Goal: Task Accomplishment & Management: Manage account settings

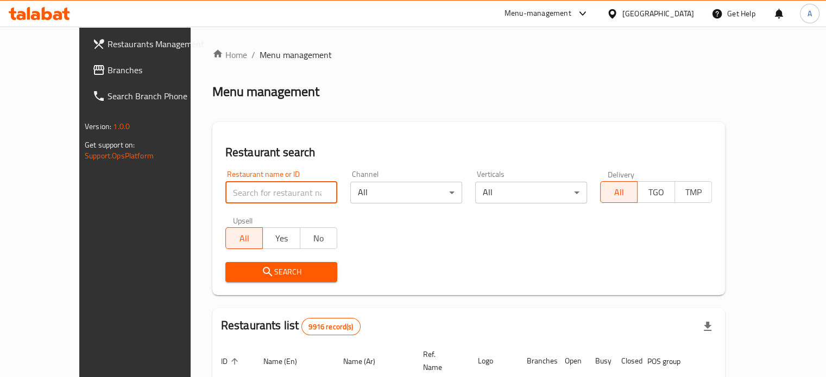
paste input "[PERSON_NAME] CHEF"
click at [253, 268] on span "Search" at bounding box center [281, 273] width 94 height 14
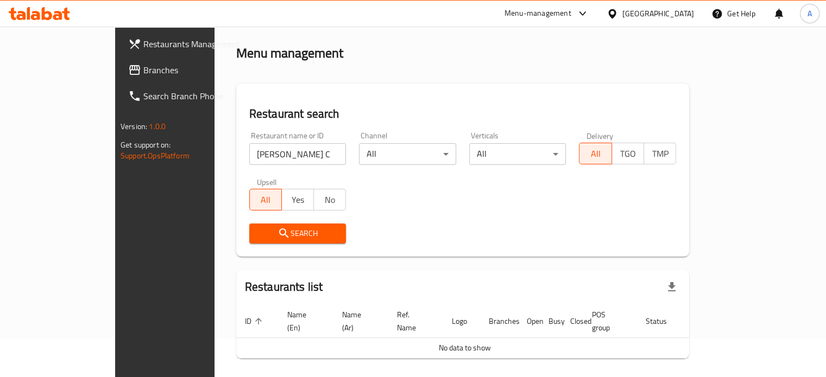
scroll to position [66, 0]
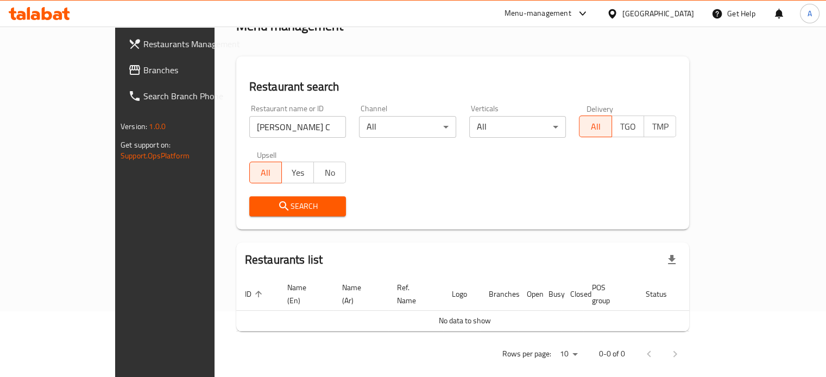
click at [249, 126] on input "[PERSON_NAME] CHEF" at bounding box center [297, 127] width 97 height 22
click at [249, 130] on input "[PERSON_NAME] CHEF" at bounding box center [297, 127] width 97 height 22
type input "AL-RAIS CHEF"
click button "Search" at bounding box center [297, 207] width 97 height 20
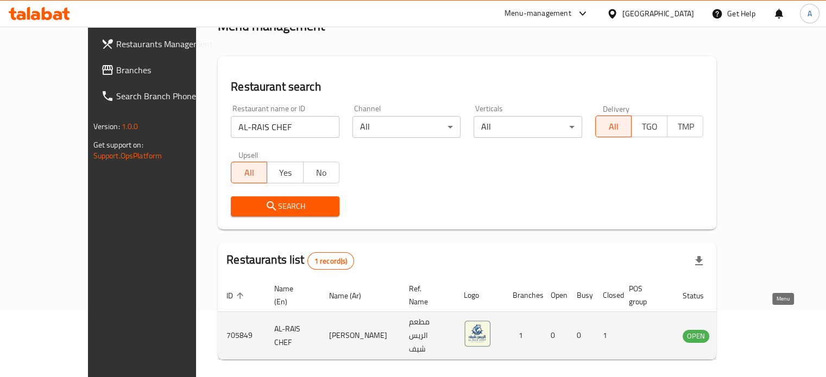
click at [752, 332] on icon "enhanced table" at bounding box center [746, 336] width 12 height 9
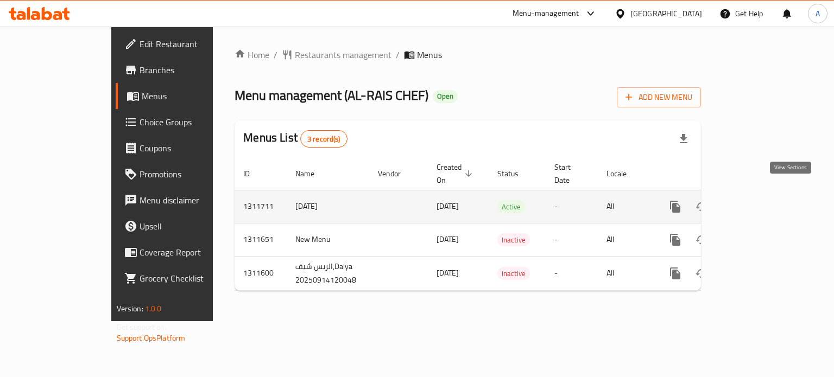
click at [760, 200] on icon "enhanced table" at bounding box center [753, 206] width 13 height 13
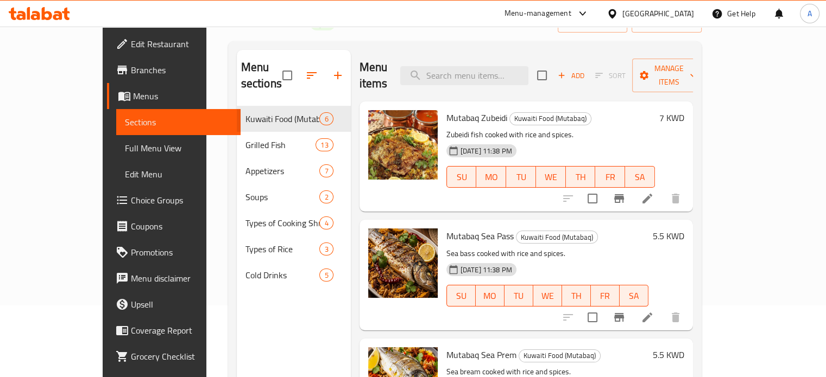
scroll to position [98, 0]
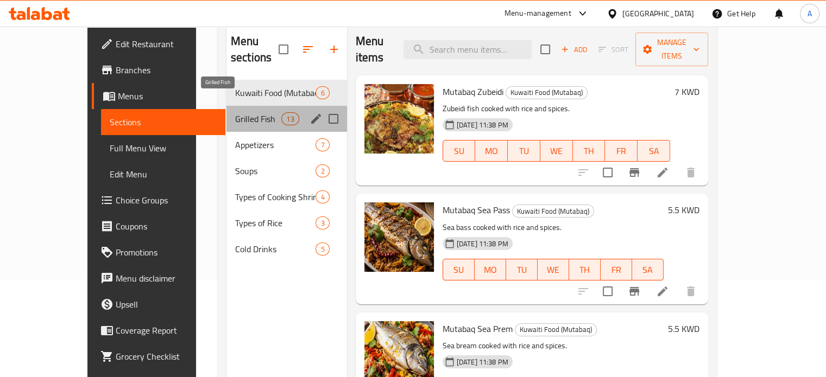
click at [235, 112] on span "Grilled Fish" at bounding box center [258, 118] width 46 height 13
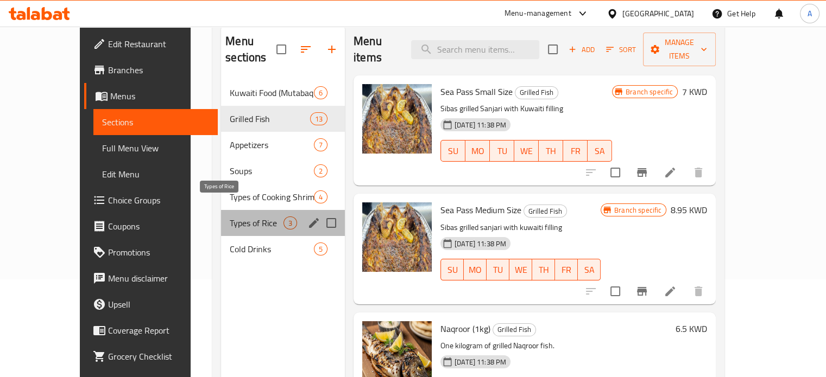
click at [230, 217] on span "Types of Rice" at bounding box center [257, 223] width 54 height 13
